Goal: Information Seeking & Learning: Learn about a topic

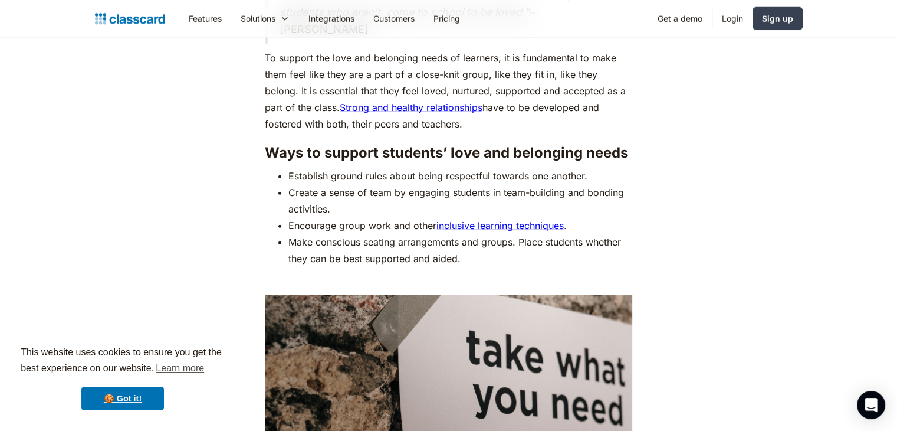
scroll to position [3422, 0]
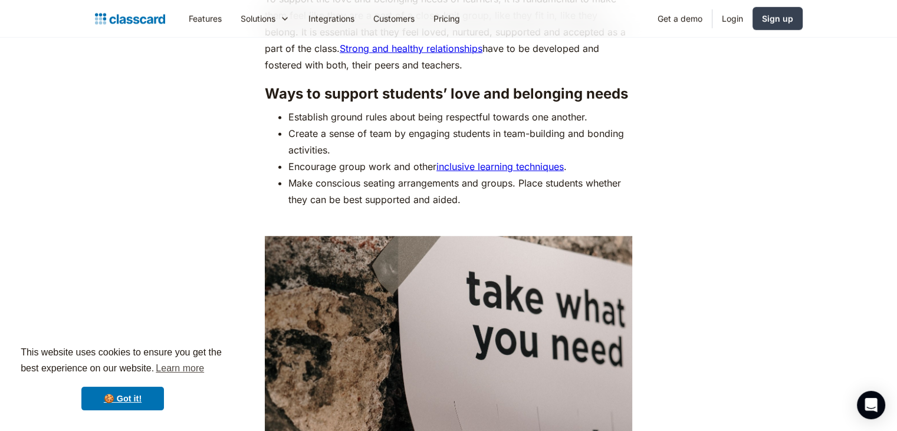
click at [486, 160] on link "inclusive learning techniques" at bounding box center [500, 166] width 127 height 12
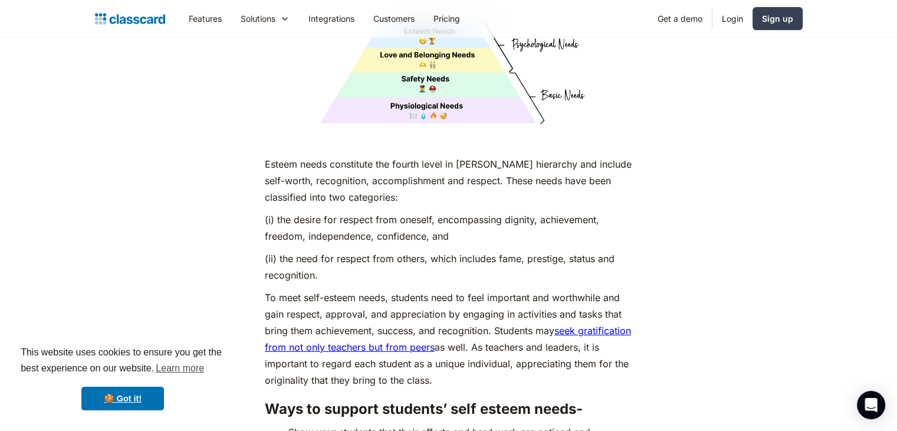
scroll to position [4071, 0]
drag, startPoint x: 503, startPoint y: 106, endPoint x: 471, endPoint y: 106, distance: 31.9
drag, startPoint x: 471, startPoint y: 106, endPoint x: 581, endPoint y: 19, distance: 139.4
click at [581, 19] on nav "Features Resources Blog The latest industry news, updates and info. Customer st…" at bounding box center [491, 18] width 624 height 27
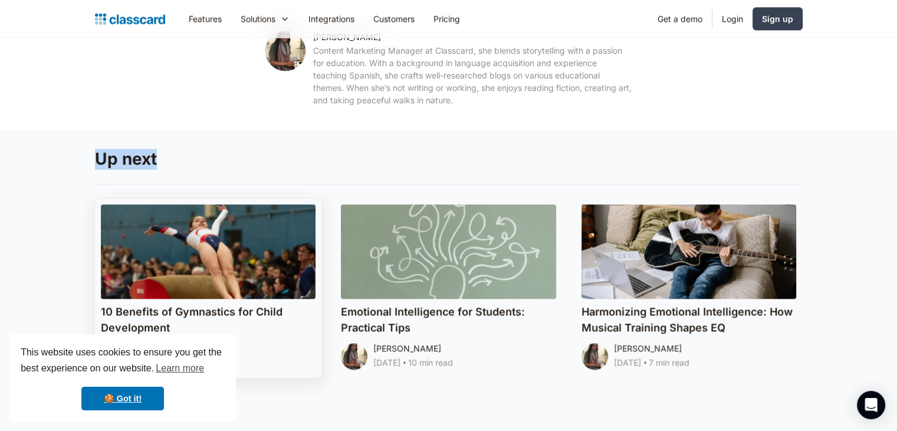
scroll to position [6136, 0]
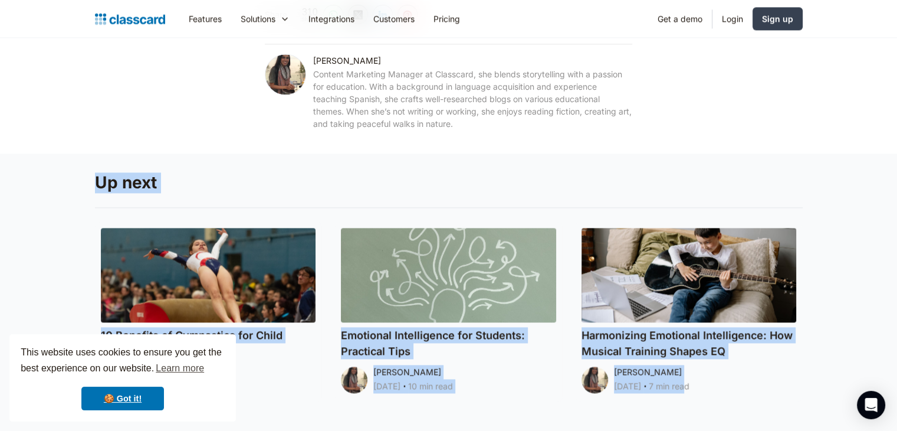
drag, startPoint x: 224, startPoint y: 252, endPoint x: 906, endPoint y: 458, distance: 712.4
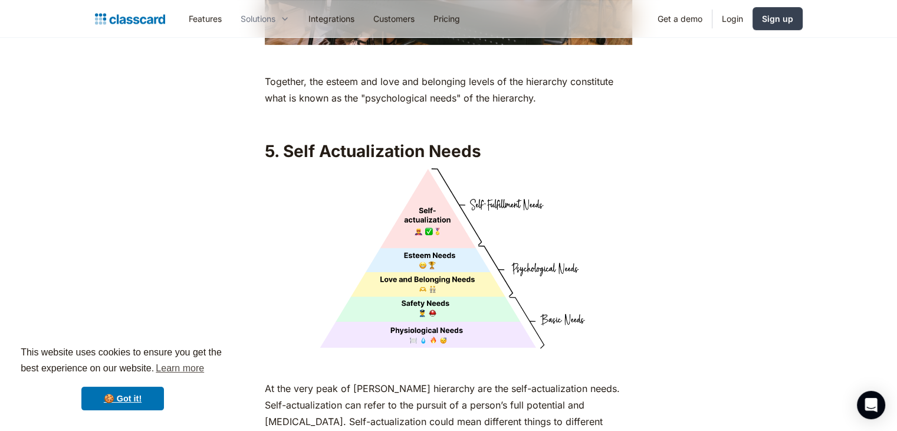
scroll to position [4838, 0]
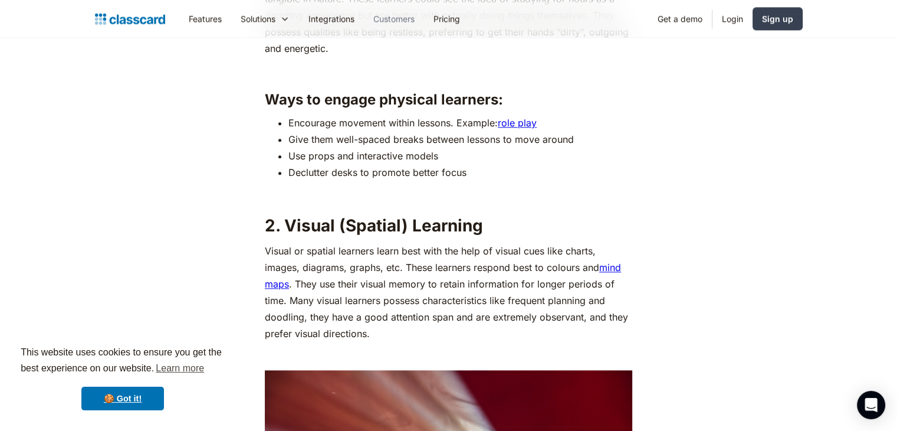
scroll to position [1416, 0]
